Goal: Find specific page/section: Find specific page/section

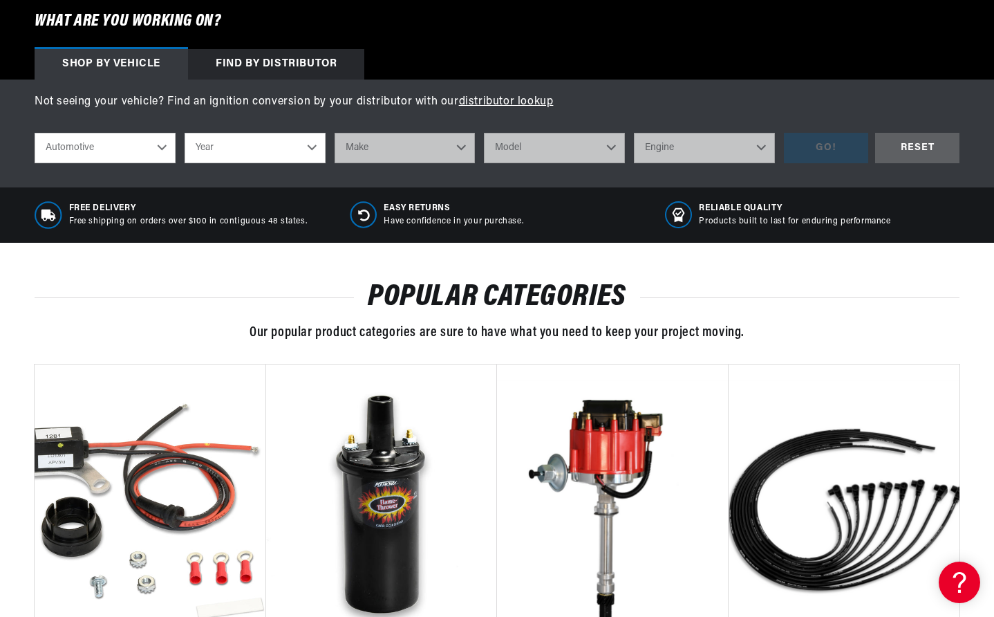
click at [254, 153] on select "Year [DATE] 2021 2020 2019 2018 2017 2016 2015 2014 2013 2012 2011 2010 2009 20…" at bounding box center [255, 148] width 141 height 30
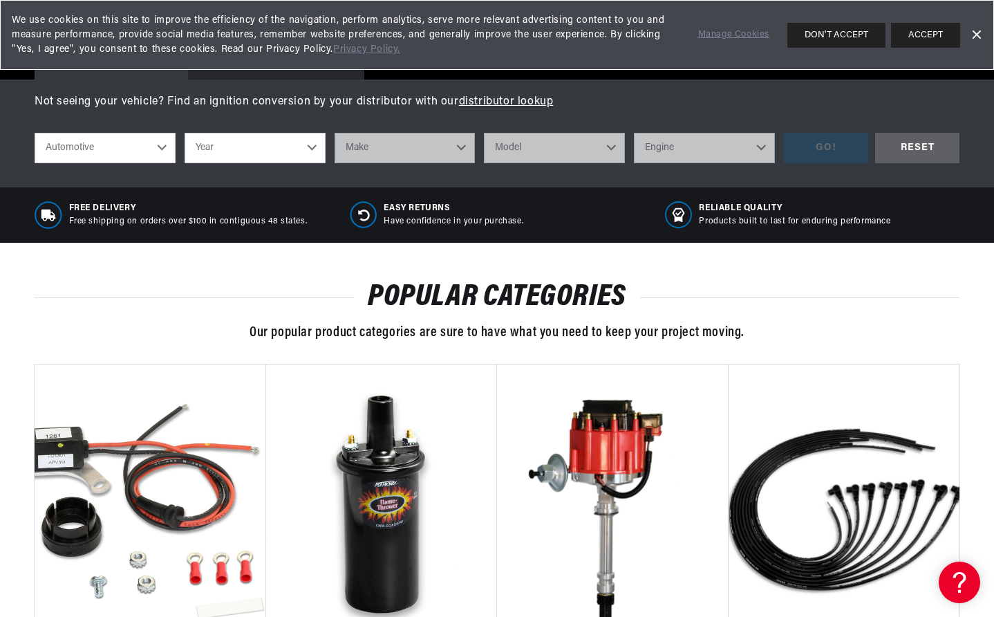
scroll to position [0, 1727]
select select "1952"
click at [185, 133] on select "Year [DATE] 2021 2020 2019 2018 2017 2016 2015 2014 2013 2012 2011 2010 2009 20…" at bounding box center [255, 148] width 141 height 30
select select "1952"
click at [418, 147] on select "Make Aston [PERSON_NAME][GEOGRAPHIC_DATA] Buick Cadillac Chevrolet Chrysler Cit…" at bounding box center [405, 148] width 141 height 30
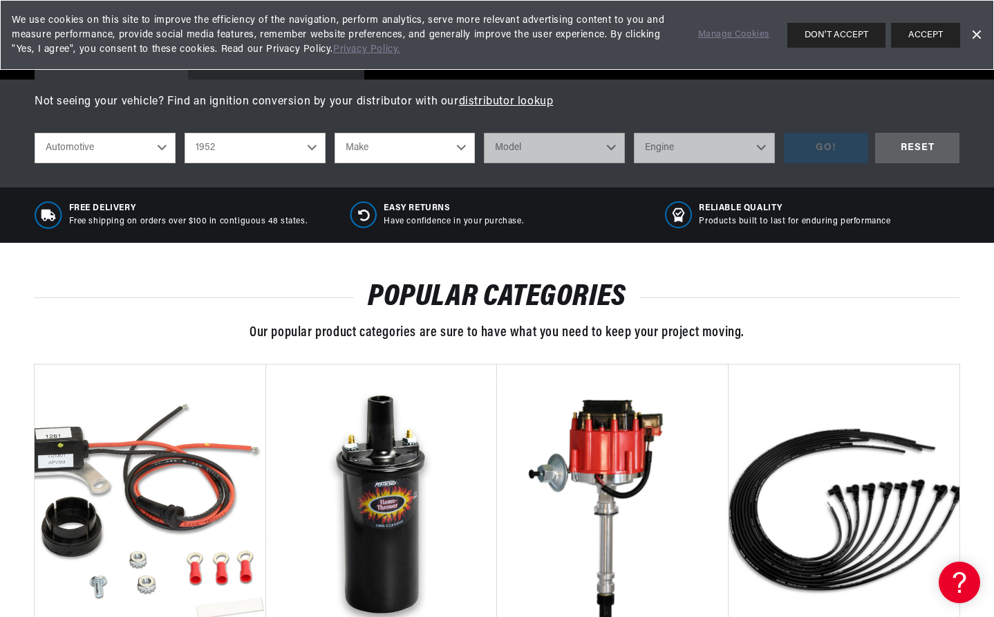
scroll to position [0, 0]
select select "GMC"
click at [335, 133] on select "Make Aston [PERSON_NAME][GEOGRAPHIC_DATA] Buick Cadillac Chevrolet Chrysler Cit…" at bounding box center [405, 148] width 141 height 30
select select "GMC"
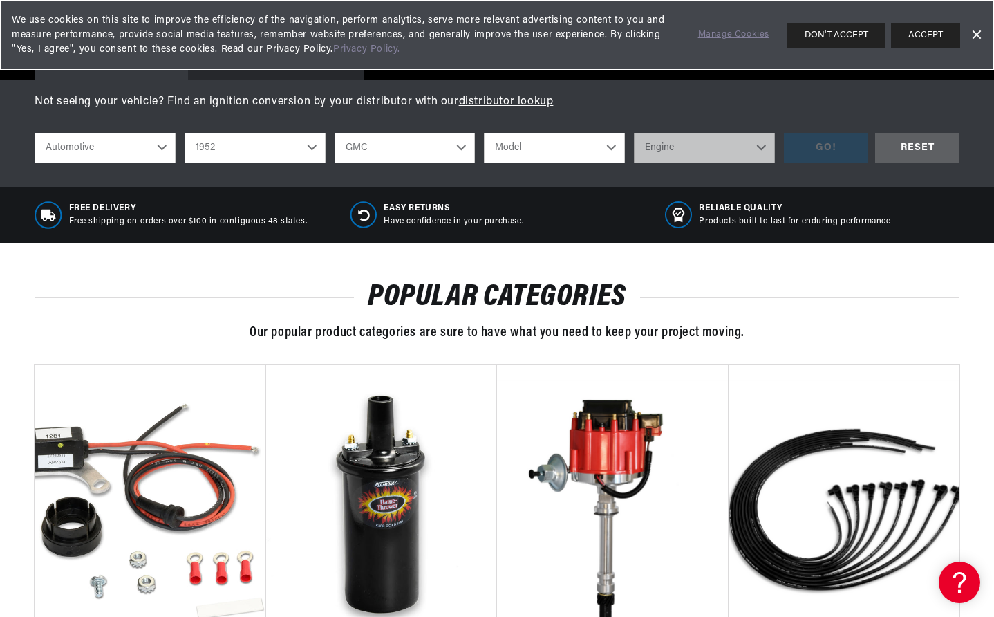
click at [588, 147] on select "Model Truck" at bounding box center [554, 148] width 141 height 30
select select "Truck"
click at [484, 133] on select "Model Truck" at bounding box center [554, 148] width 141 height 30
click at [583, 153] on select "Model Truck" at bounding box center [554, 148] width 141 height 30
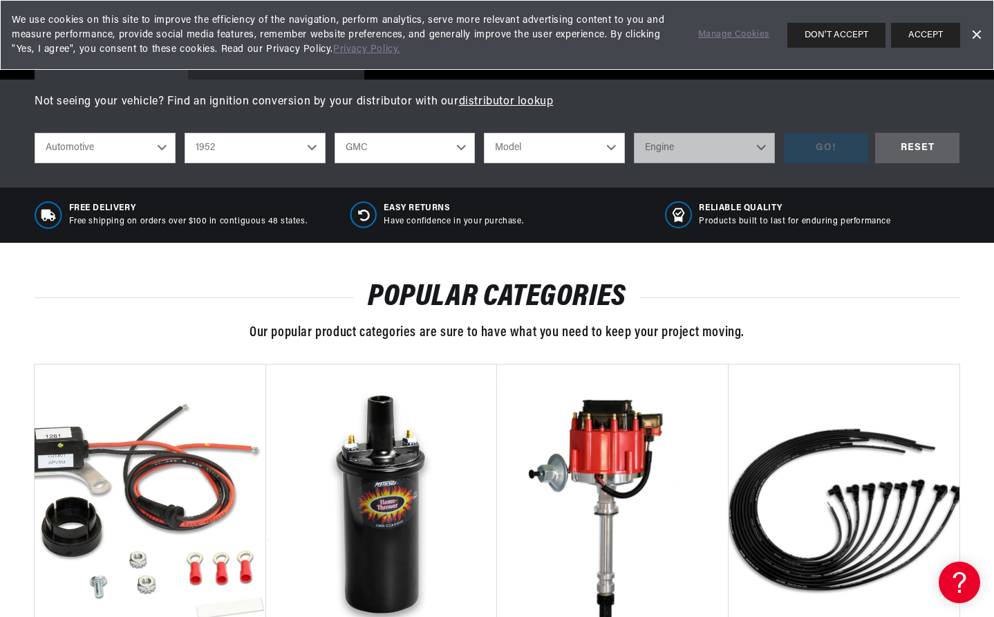
click at [583, 153] on select "Model Truck" at bounding box center [554, 148] width 141 height 30
select select "Truck"
click at [484, 133] on select "Model Truck" at bounding box center [554, 148] width 141 height 30
click at [577, 147] on select "Model Truck" at bounding box center [554, 148] width 141 height 30
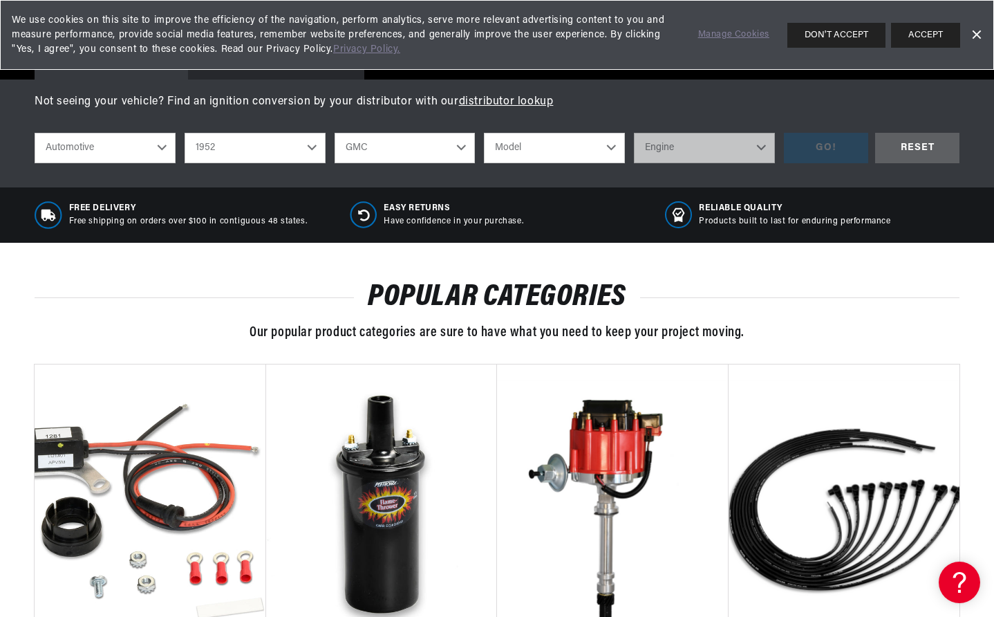
select select "Truck"
click at [484, 133] on select "Model Truck" at bounding box center [554, 148] width 141 height 30
select select "Truck"
click at [697, 153] on select "Engine 4.1L 4.4L" at bounding box center [704, 148] width 141 height 30
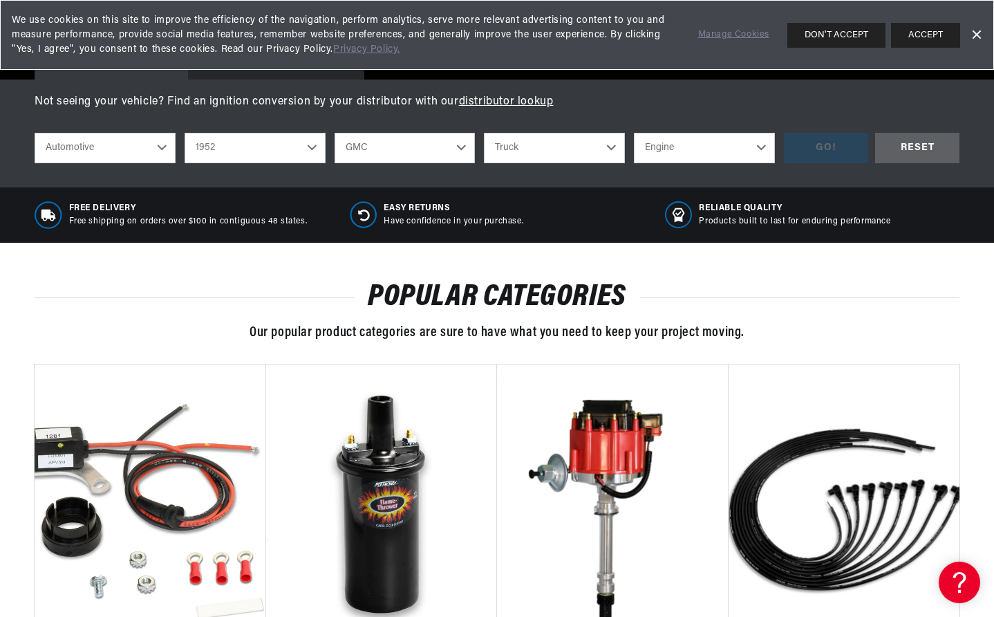
select select "4.4L"
click at [634, 133] on select "Engine 4.1L 4.4L" at bounding box center [704, 148] width 141 height 30
select select "4.4L"
click at [827, 152] on div "GO!" at bounding box center [826, 148] width 84 height 31
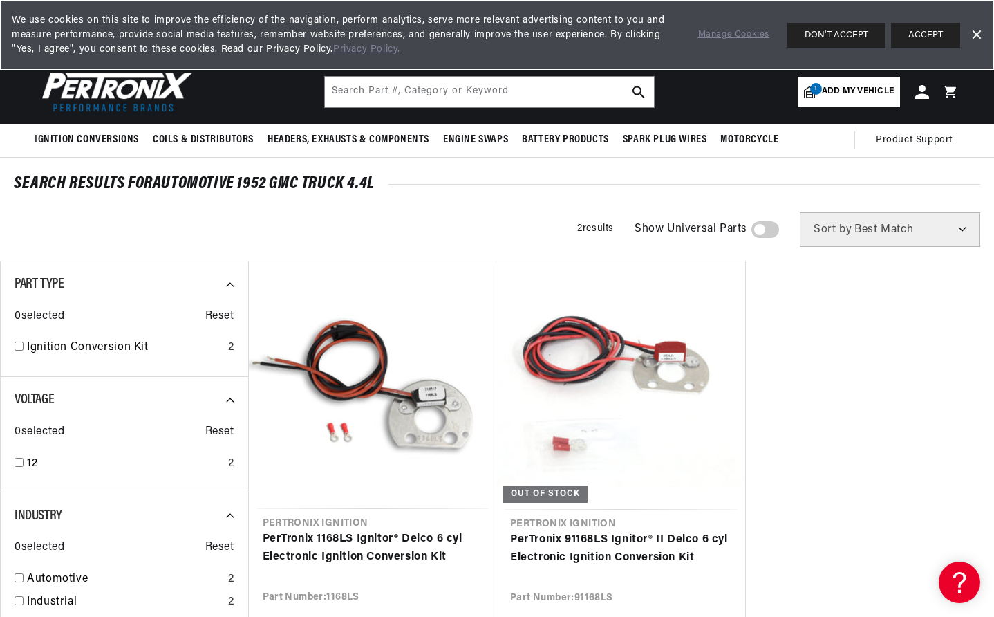
scroll to position [0, 1727]
